Goal: Complete application form: Complete application form

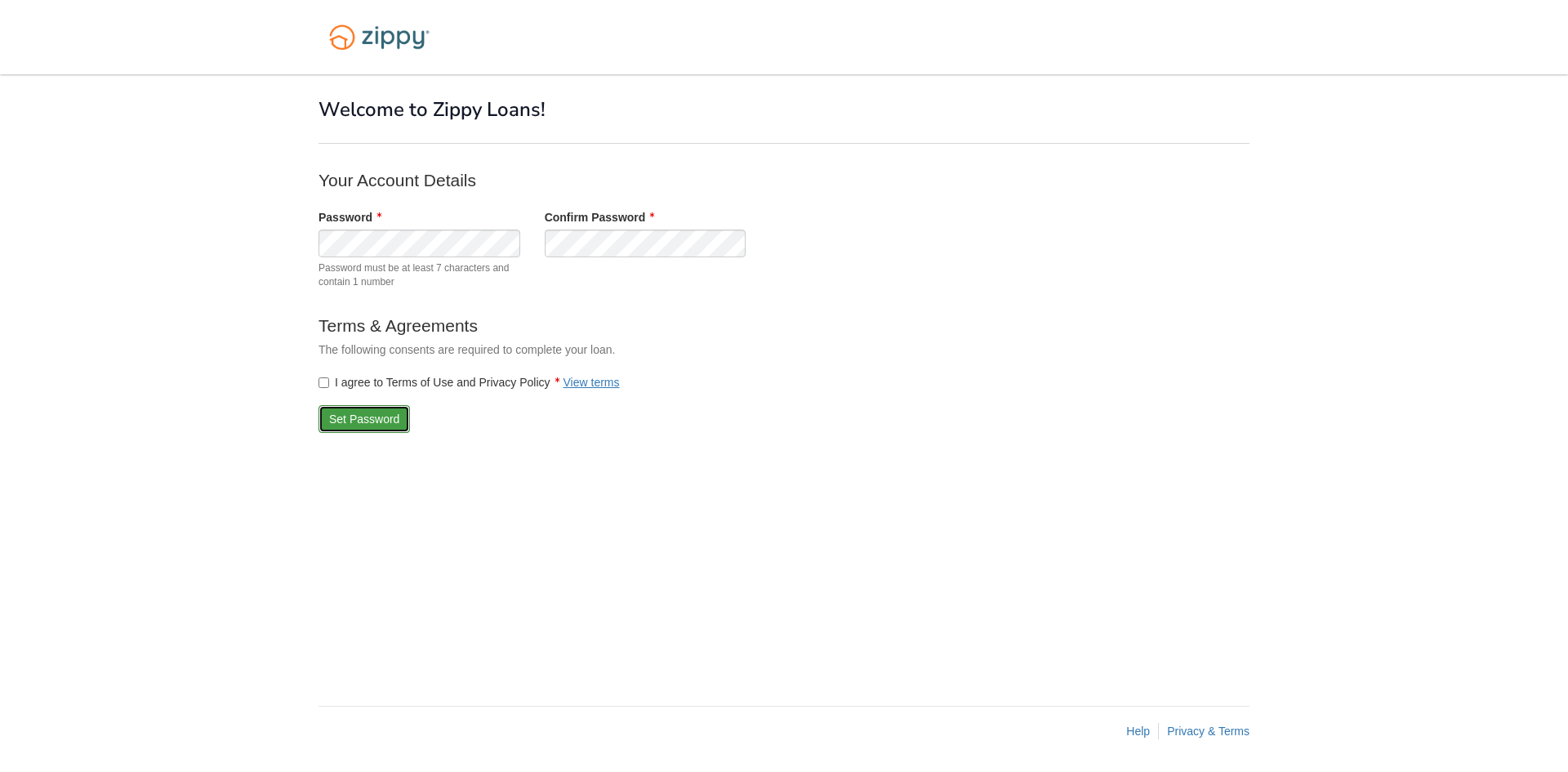
click at [355, 423] on button "Set Password" at bounding box center [364, 419] width 92 height 28
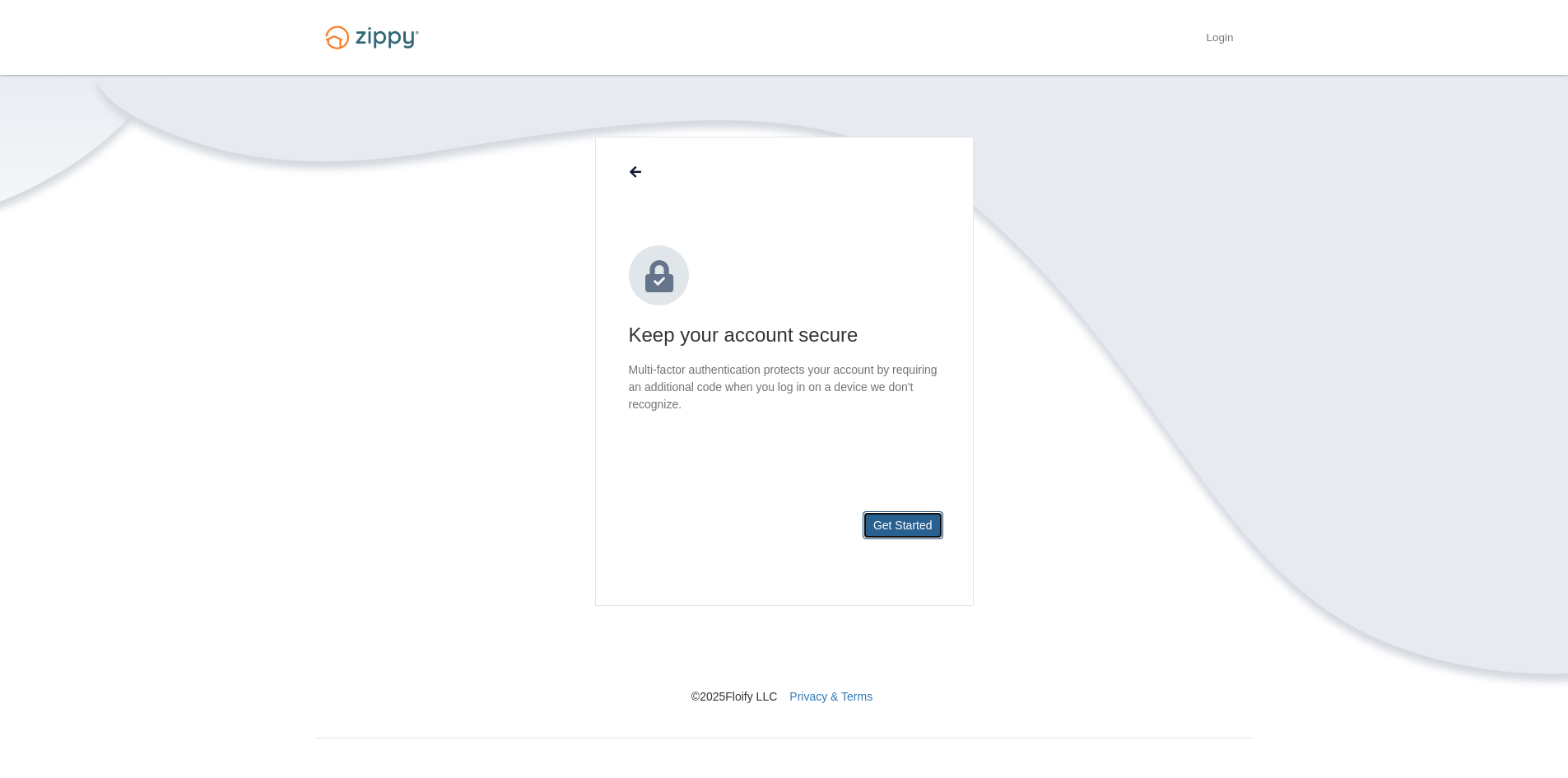
click at [884, 519] on button "Get Started" at bounding box center [903, 526] width 81 height 28
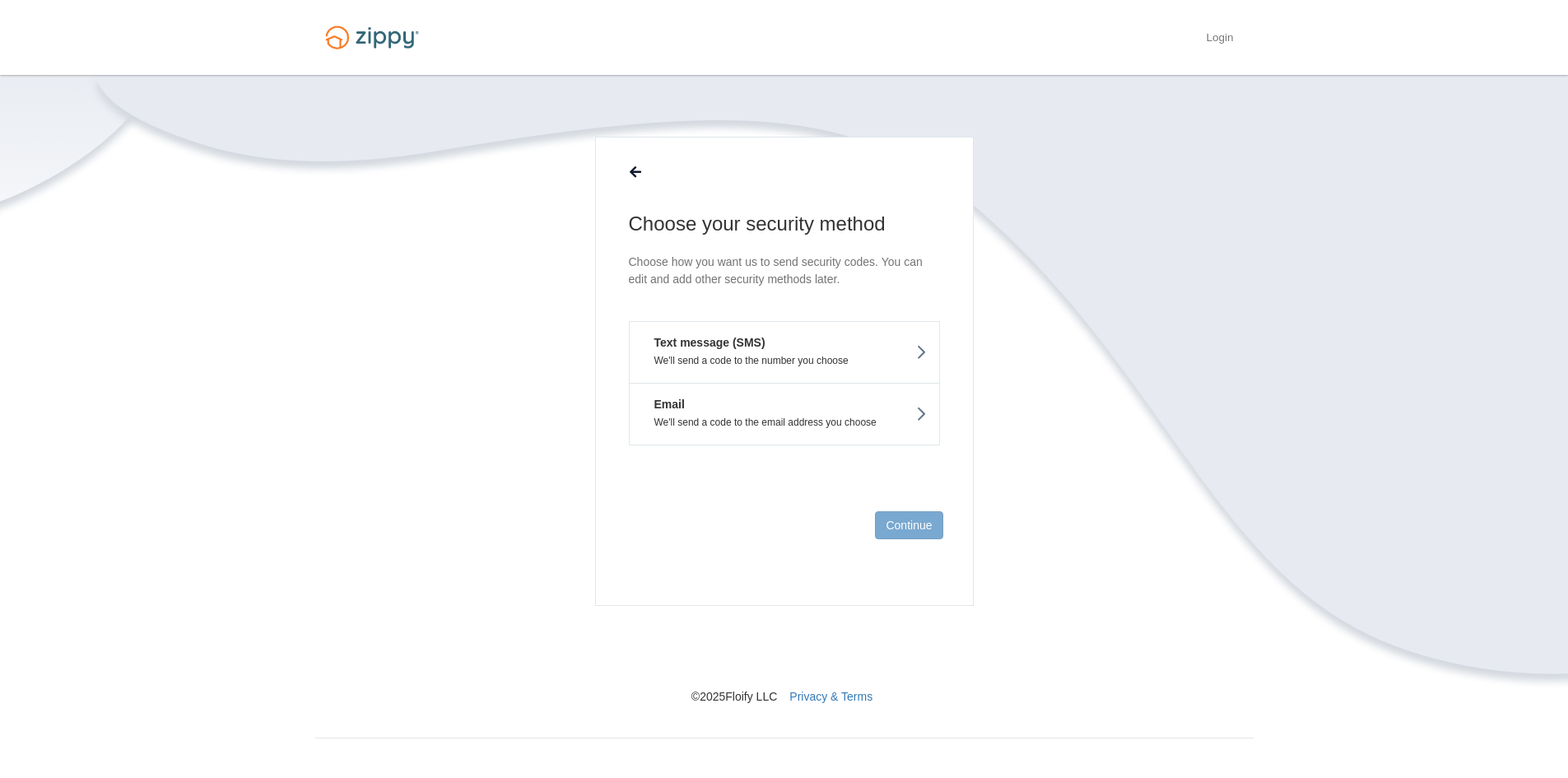
click at [844, 350] on button "Text message (SMS) We'll send a code to the number you choose" at bounding box center [784, 352] width 311 height 62
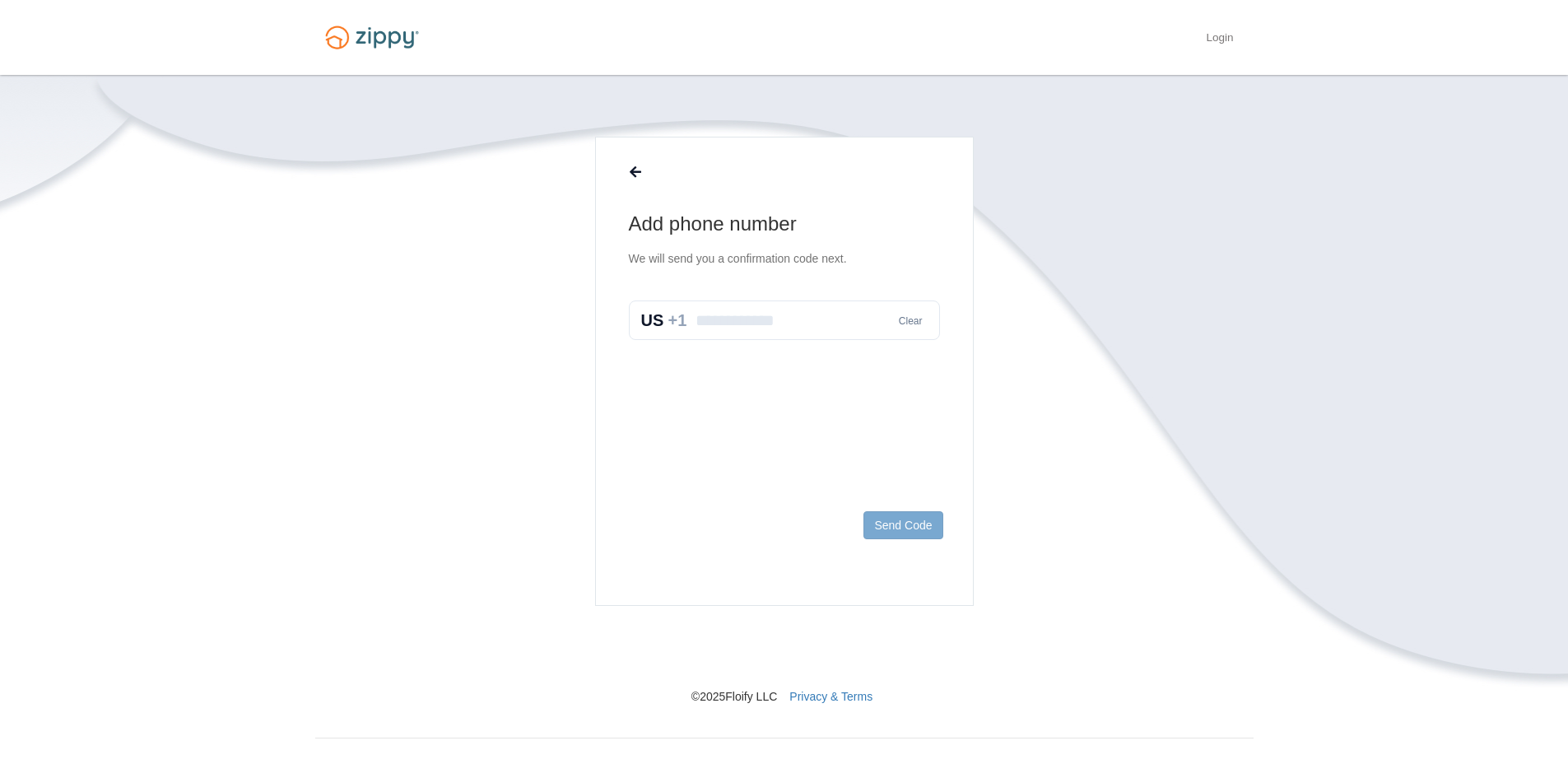
click at [760, 322] on input "text" at bounding box center [784, 320] width 311 height 39
type input "**********"
click at [901, 524] on button "Send Code" at bounding box center [903, 526] width 79 height 28
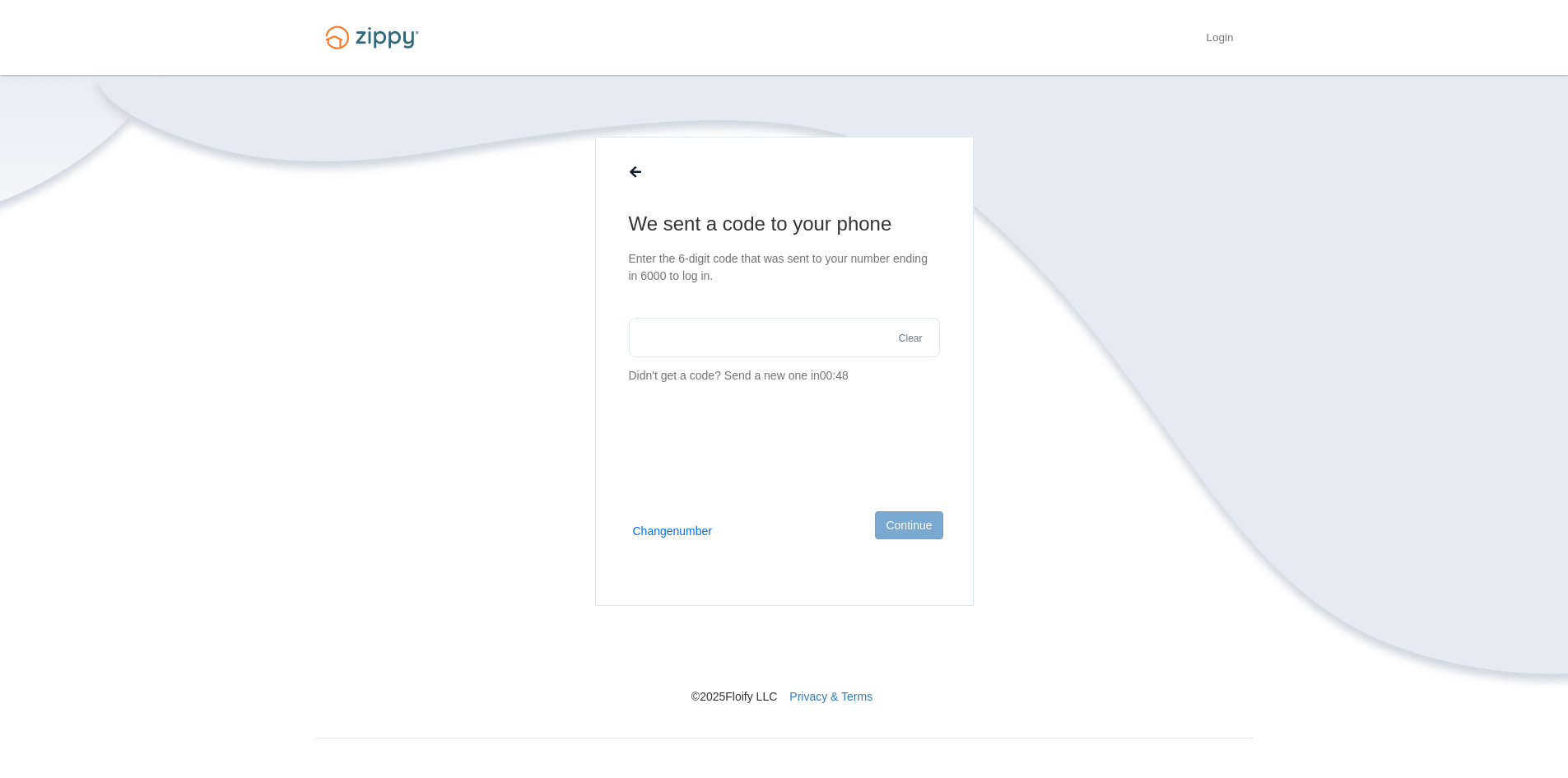
click at [807, 347] on input "text" at bounding box center [784, 337] width 311 height 39
type input "******"
click at [909, 529] on button "Continue" at bounding box center [908, 526] width 67 height 28
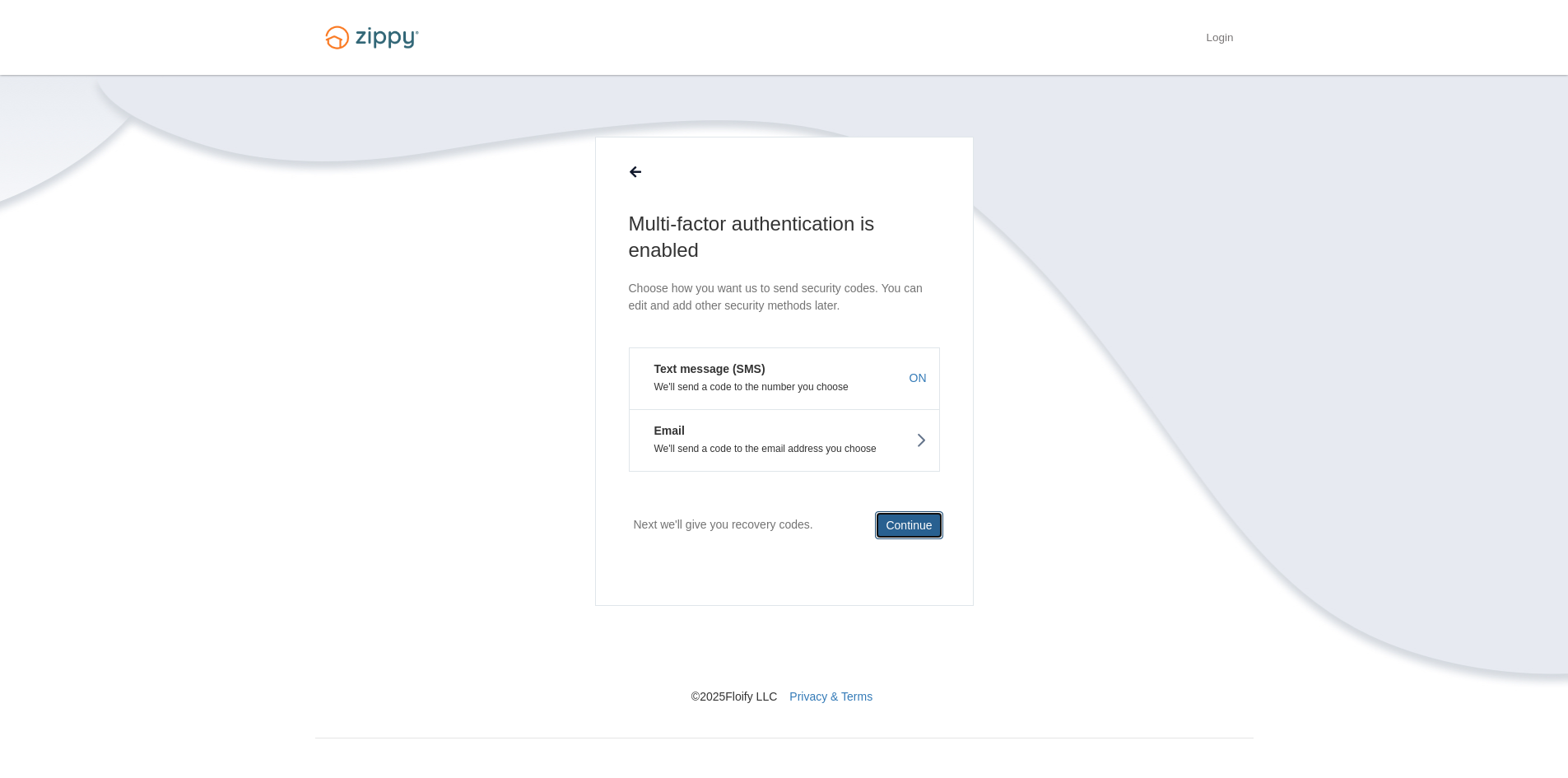
click at [905, 525] on button "Continue" at bounding box center [908, 526] width 67 height 28
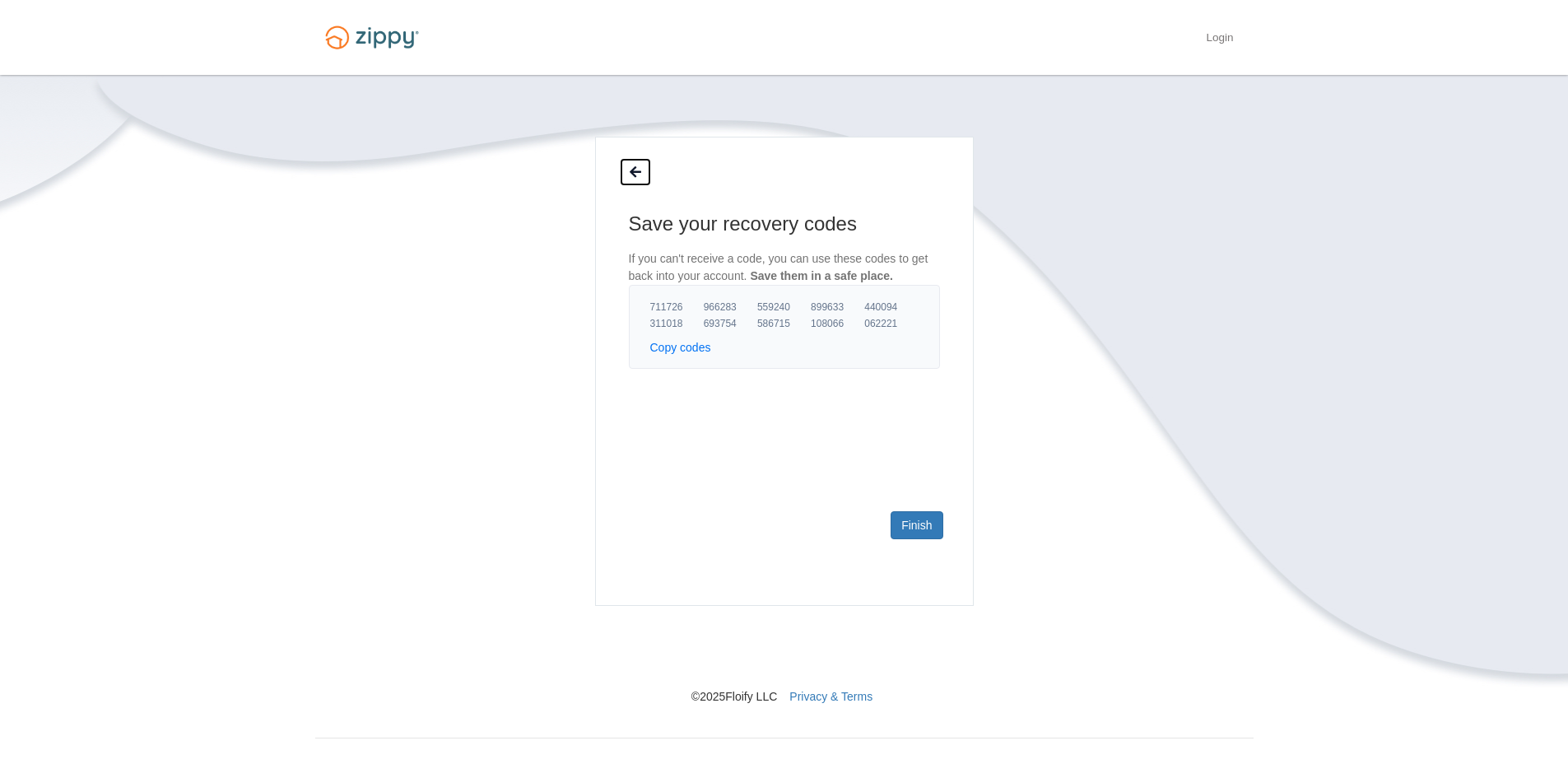
click at [635, 169] on icon at bounding box center [635, 173] width 12 height 13
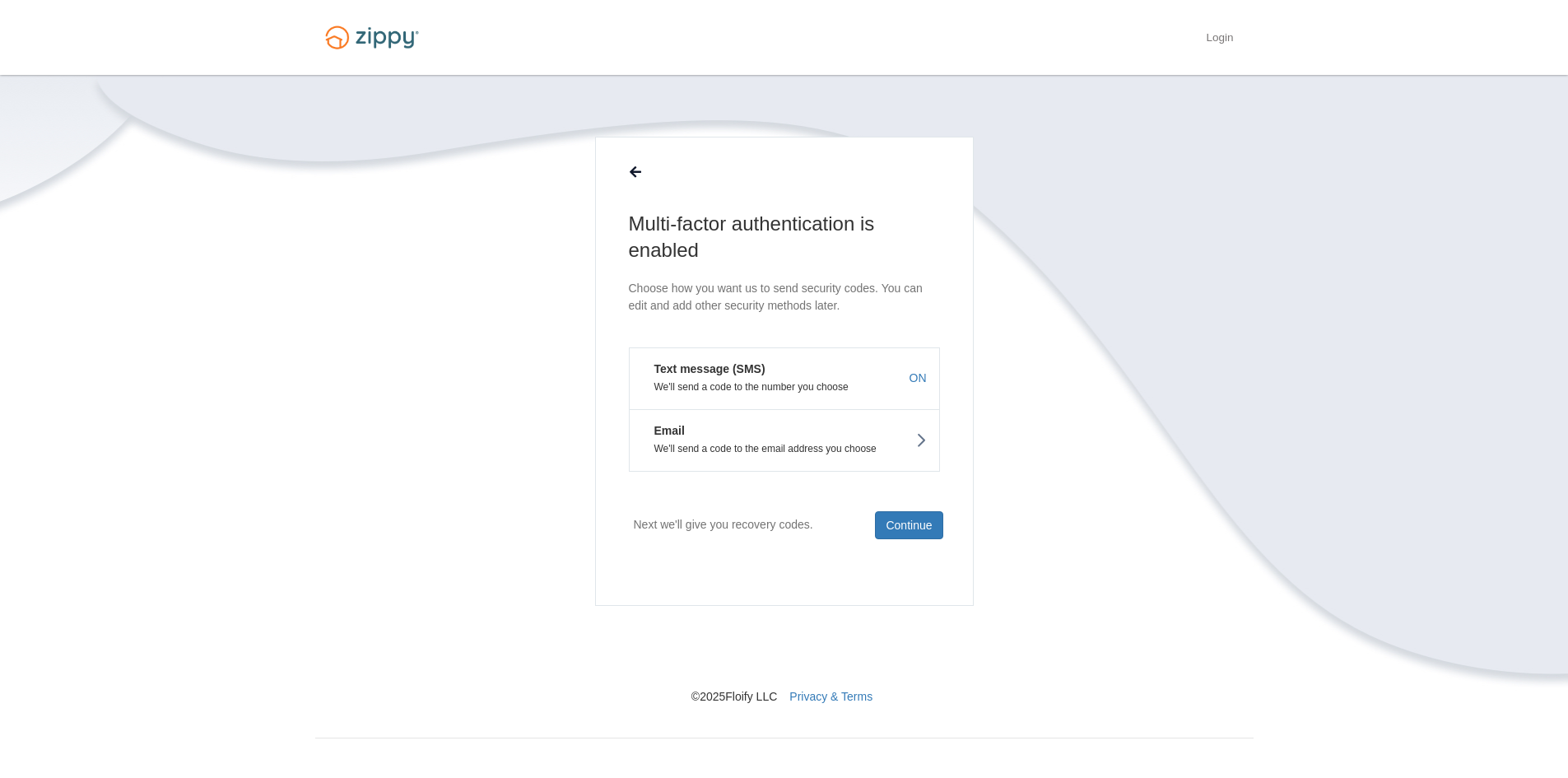
click at [784, 385] on p "We'll send a code to the number you choose" at bounding box center [784, 387] width 285 height 12
click at [918, 520] on button "Continue" at bounding box center [908, 526] width 67 height 28
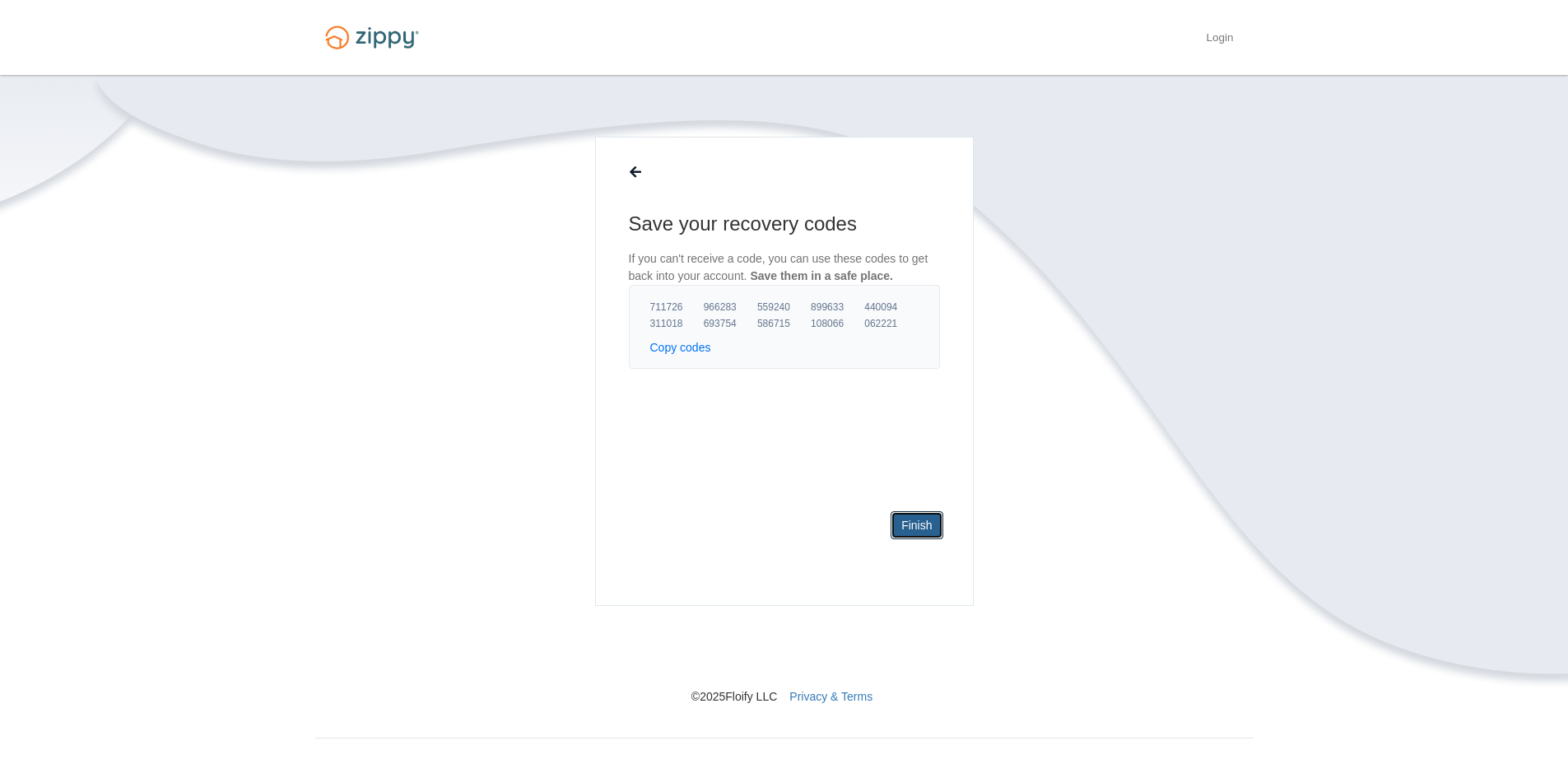
click at [918, 520] on link "Finish" at bounding box center [916, 526] width 52 height 28
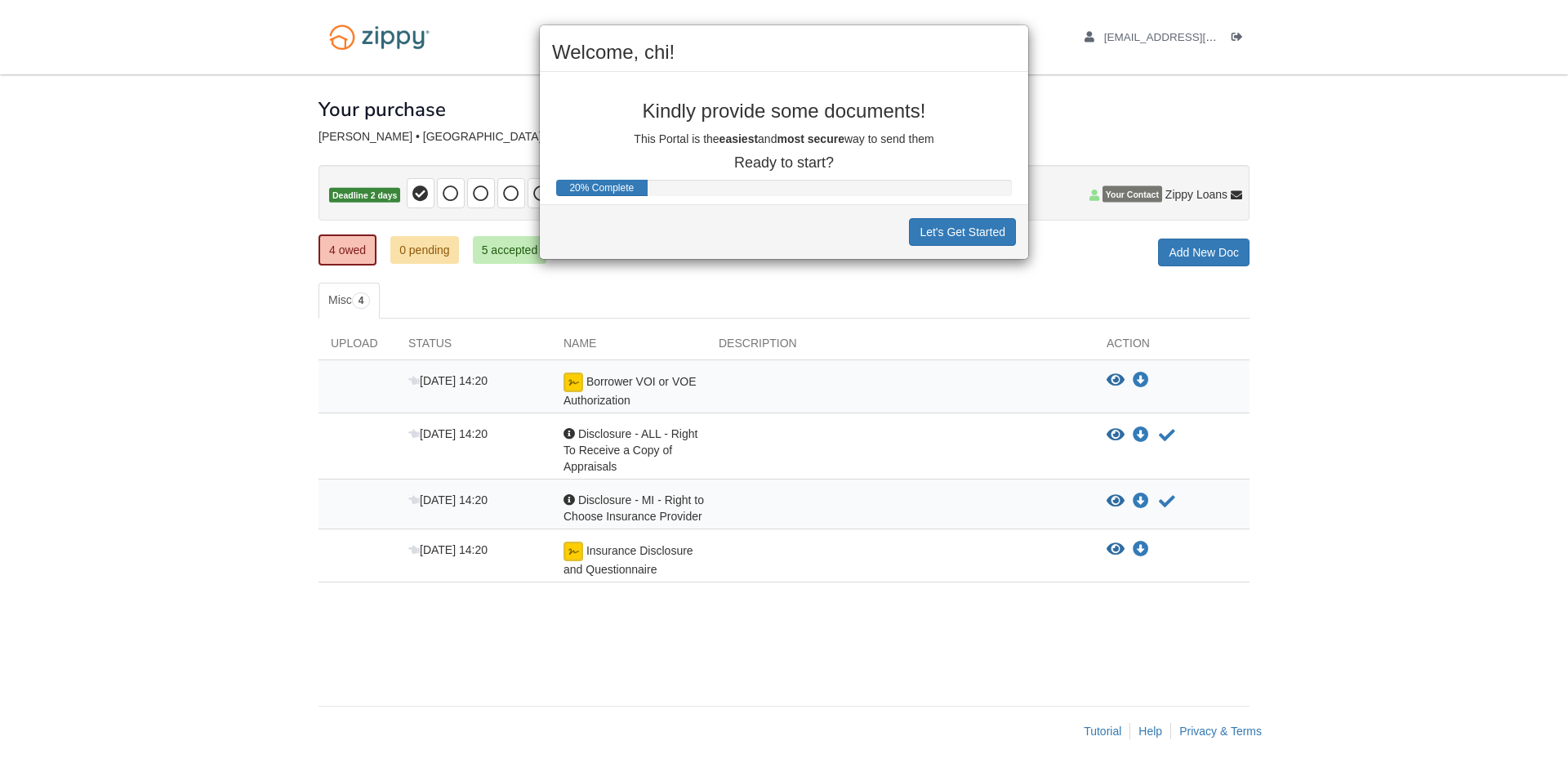
click at [1487, 116] on div "Welcome, chi! Kindly provide some documents! This Portal is the easiest and mos…" at bounding box center [784, 386] width 1568 height 772
